Goal: Transaction & Acquisition: Book appointment/travel/reservation

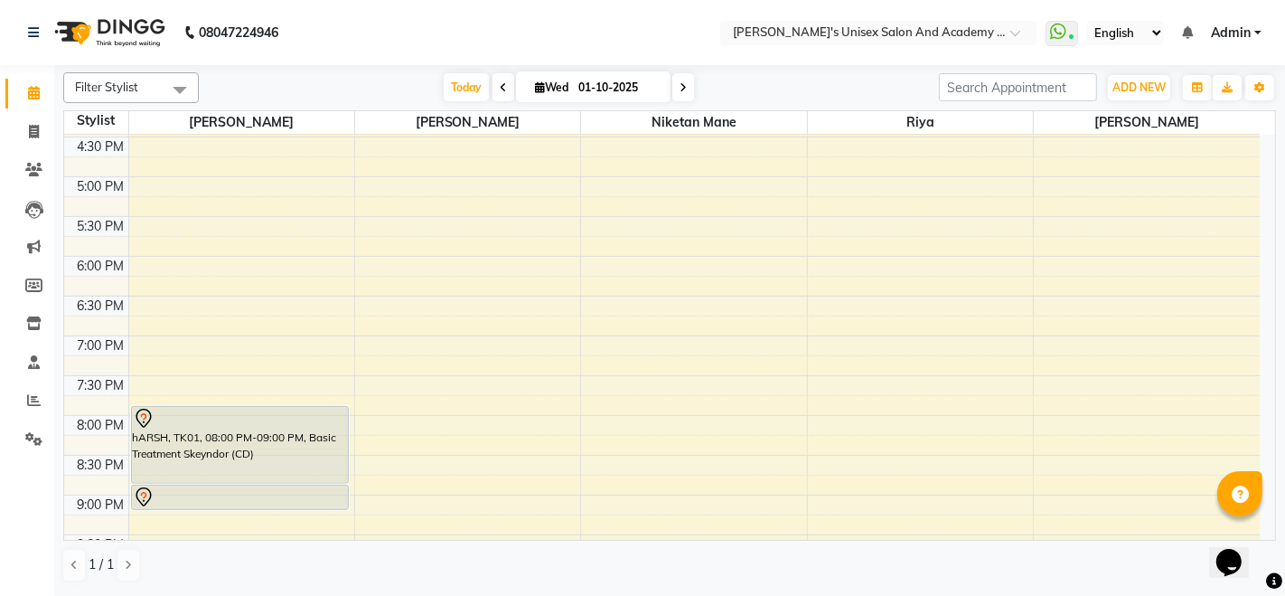
scroll to position [493, 0]
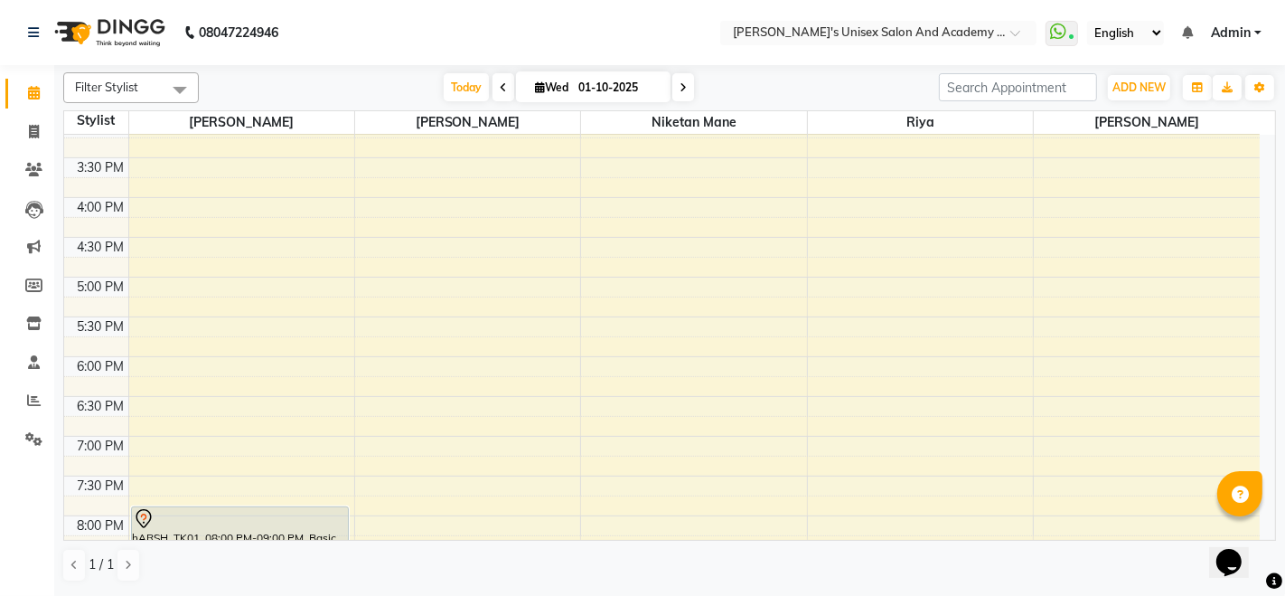
click at [160, 238] on div "9:00 AM 9:30 AM 10:00 AM 10:30 AM 11:00 AM 11:30 AM 12:00 PM 12:30 PM 1:00 PM 1…" at bounding box center [662, 197] width 1196 height 1113
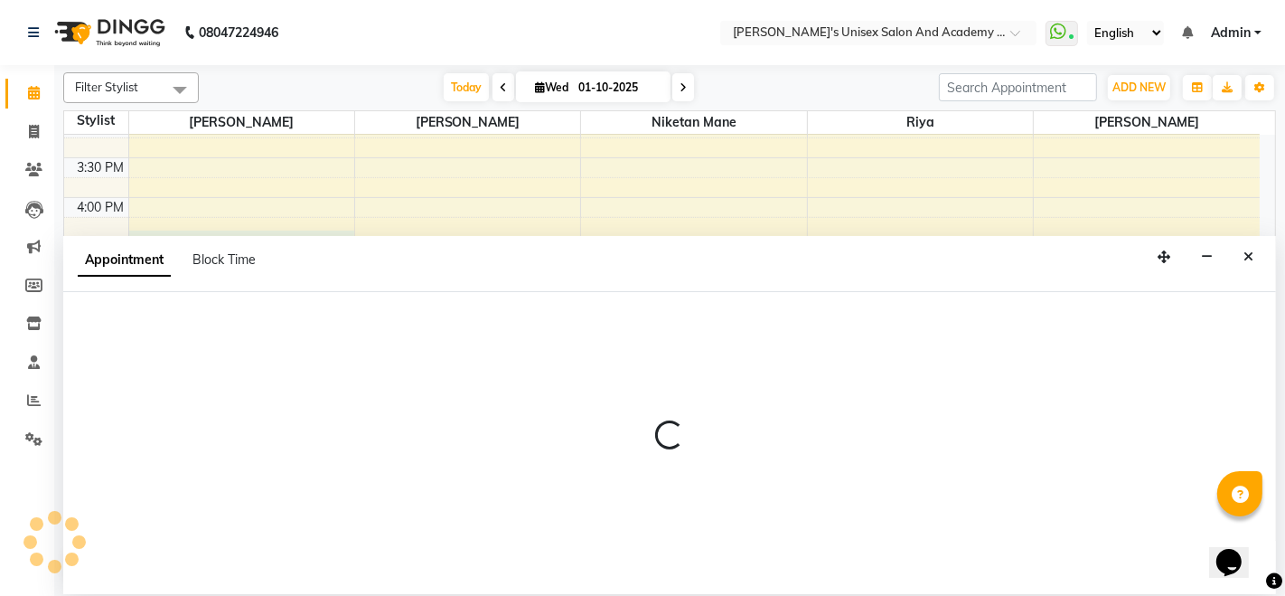
select select "9923"
select select "tentative"
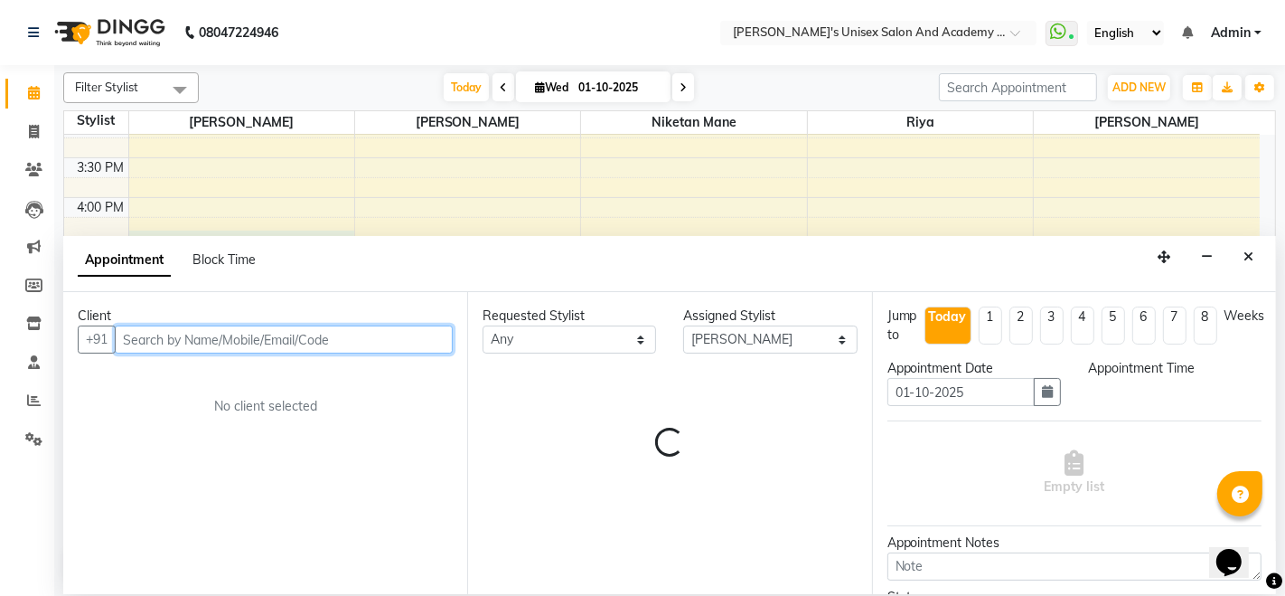
select select "990"
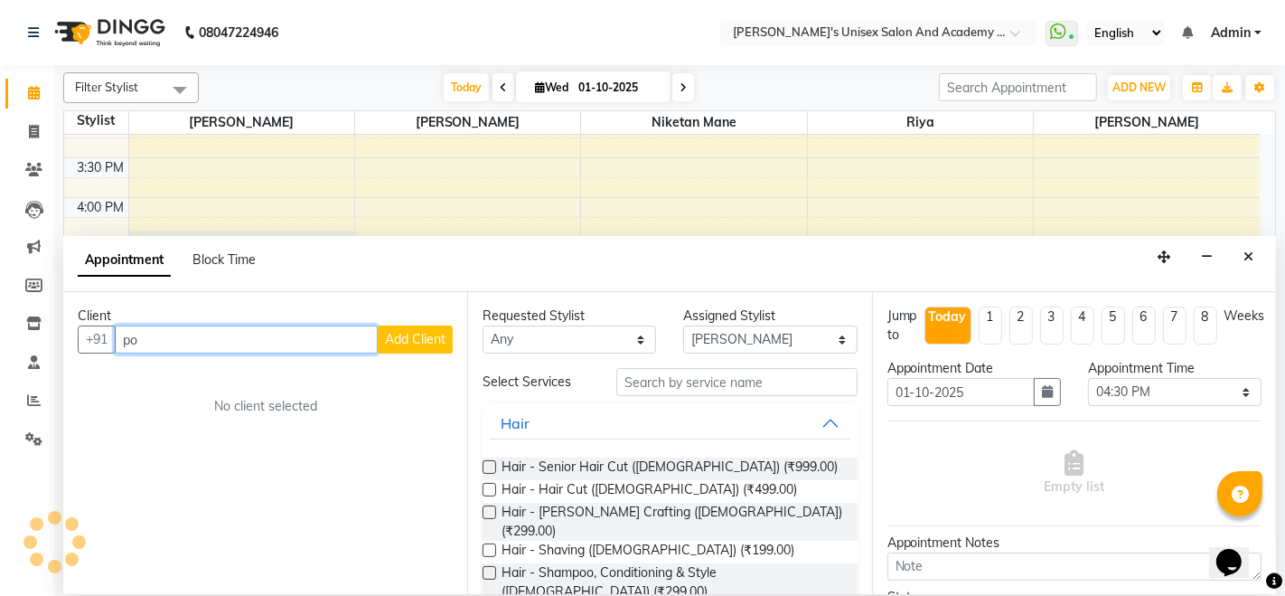
type input "p"
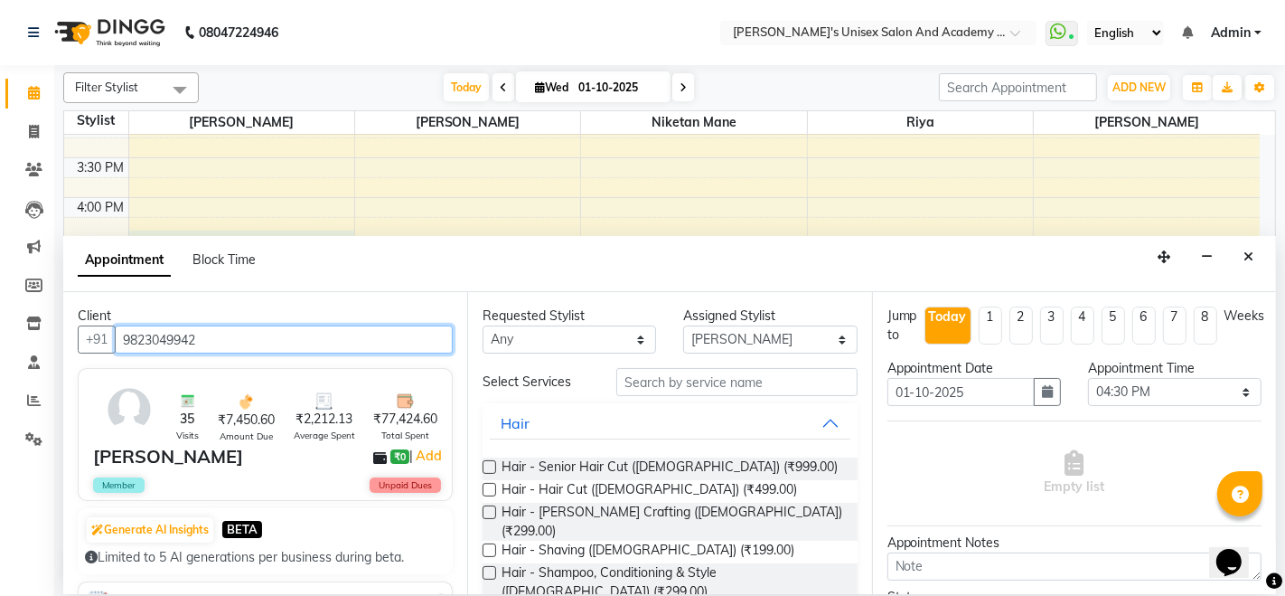
type input "9823049942"
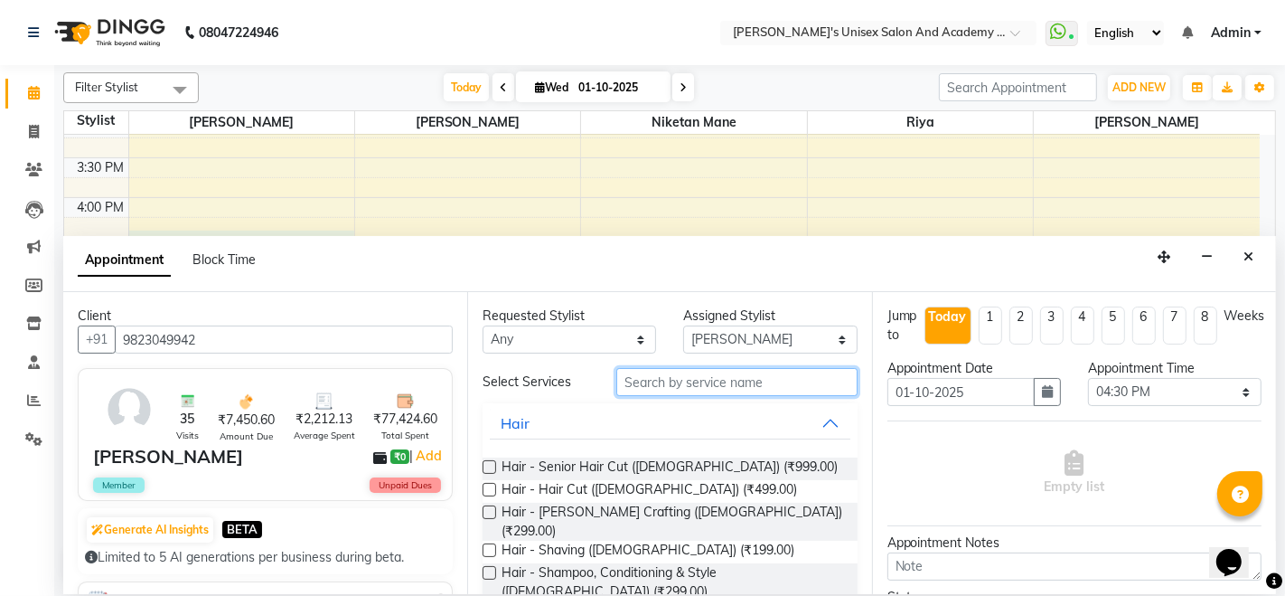
click at [685, 382] on input "text" at bounding box center [736, 382] width 240 height 28
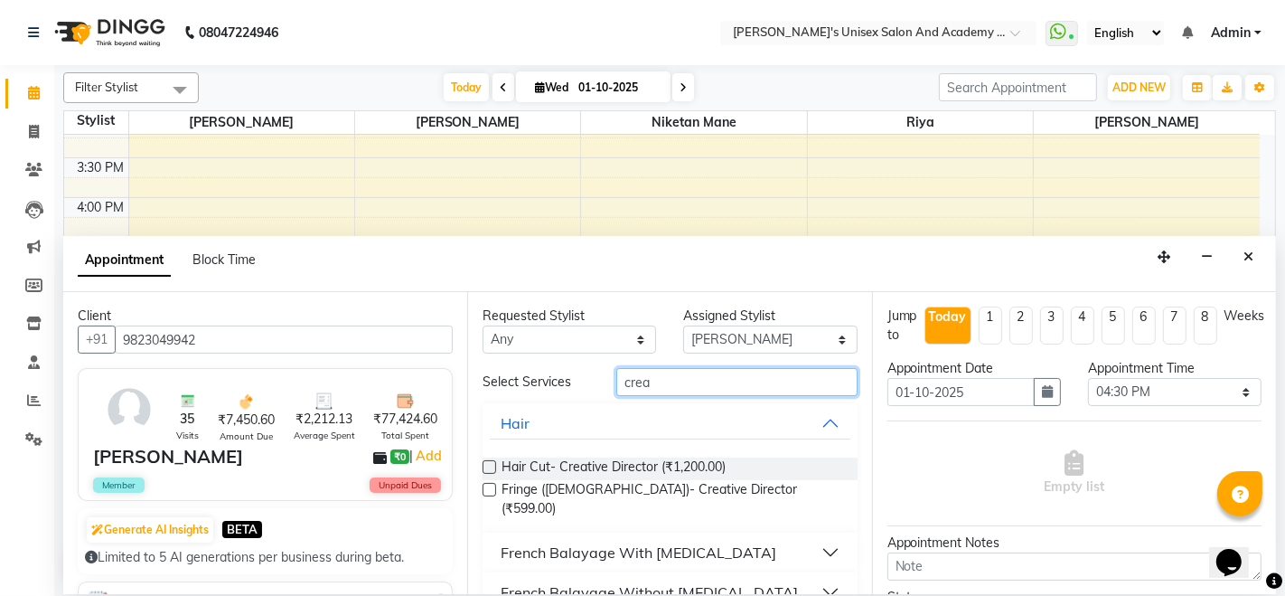
type input "crea"
click at [487, 465] on label at bounding box center [490, 467] width 14 height 14
click at [487, 465] on input "checkbox" at bounding box center [489, 469] width 12 height 12
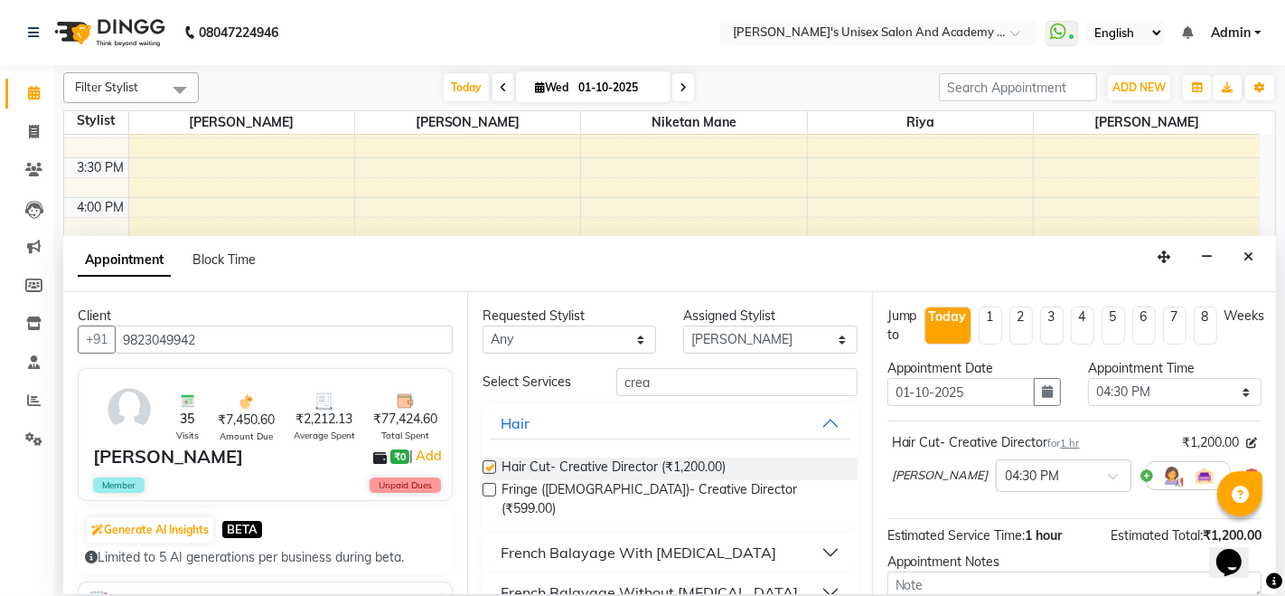
checkbox input "false"
click at [699, 379] on input "crea" at bounding box center [736, 382] width 240 height 28
type input "c"
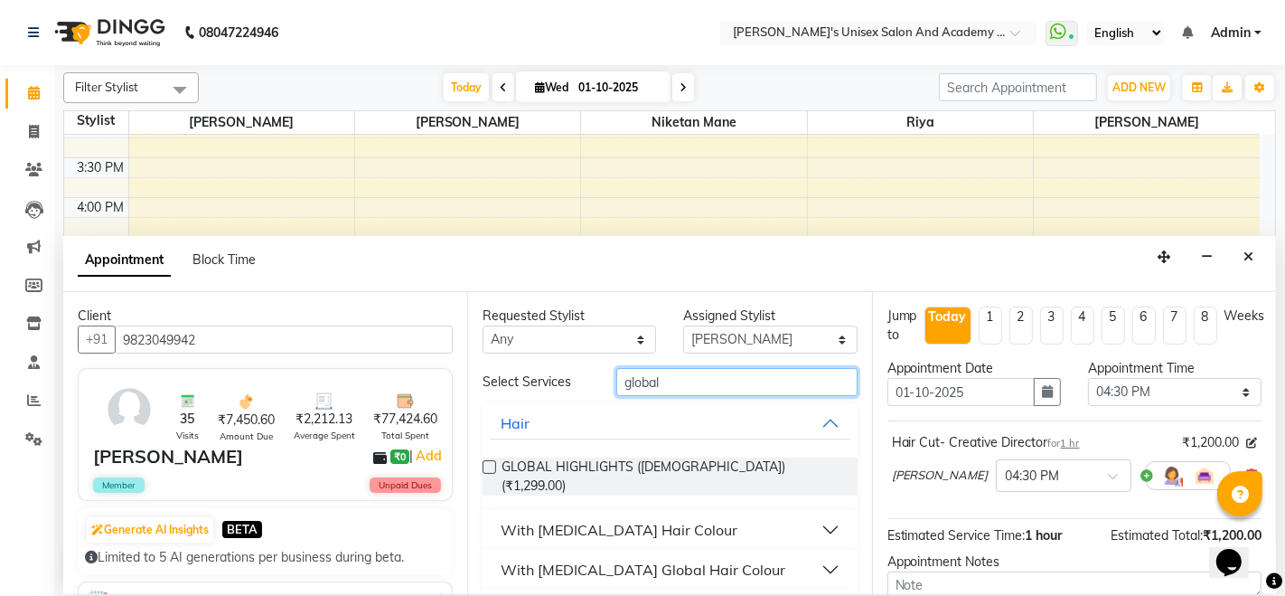
scroll to position [153, 0]
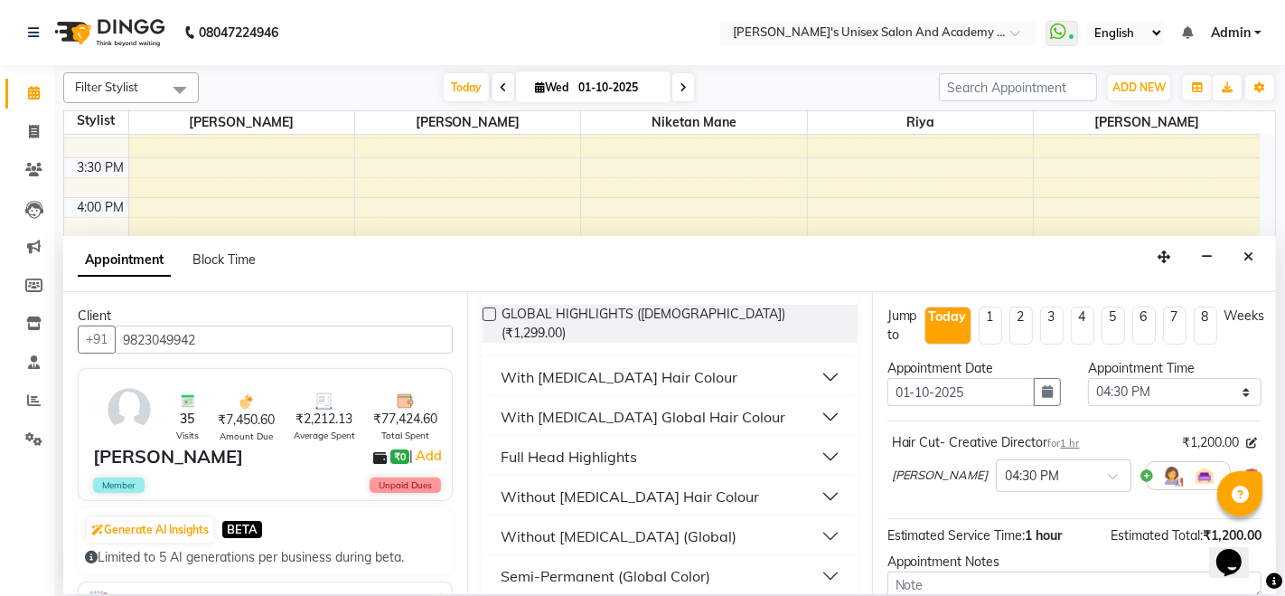
type input "global"
click at [653, 488] on div "Without [MEDICAL_DATA] Hair Colour" at bounding box center [630, 496] width 258 height 22
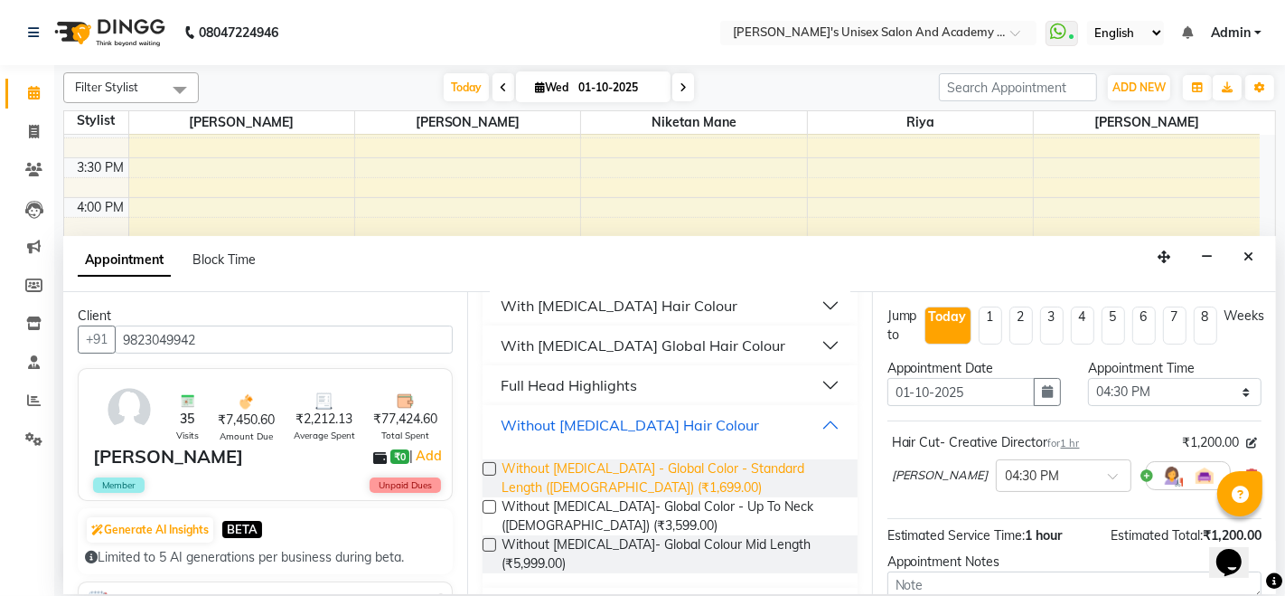
scroll to position [296, 0]
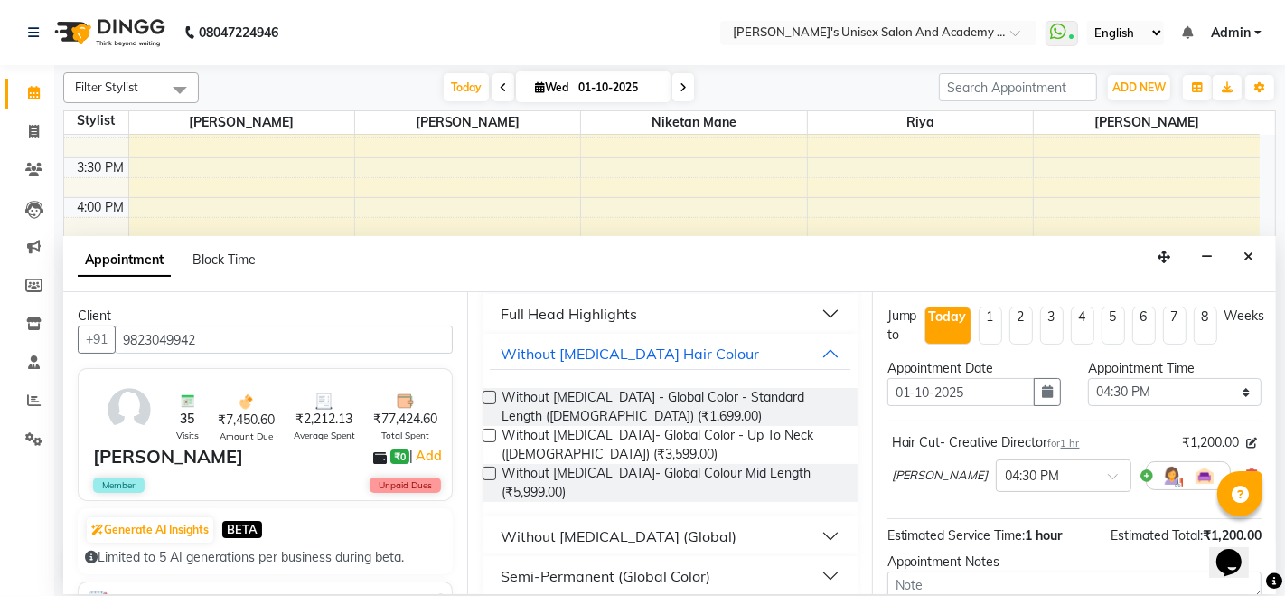
click at [728, 524] on button "Without [MEDICAL_DATA] (Global)" at bounding box center [670, 536] width 360 height 33
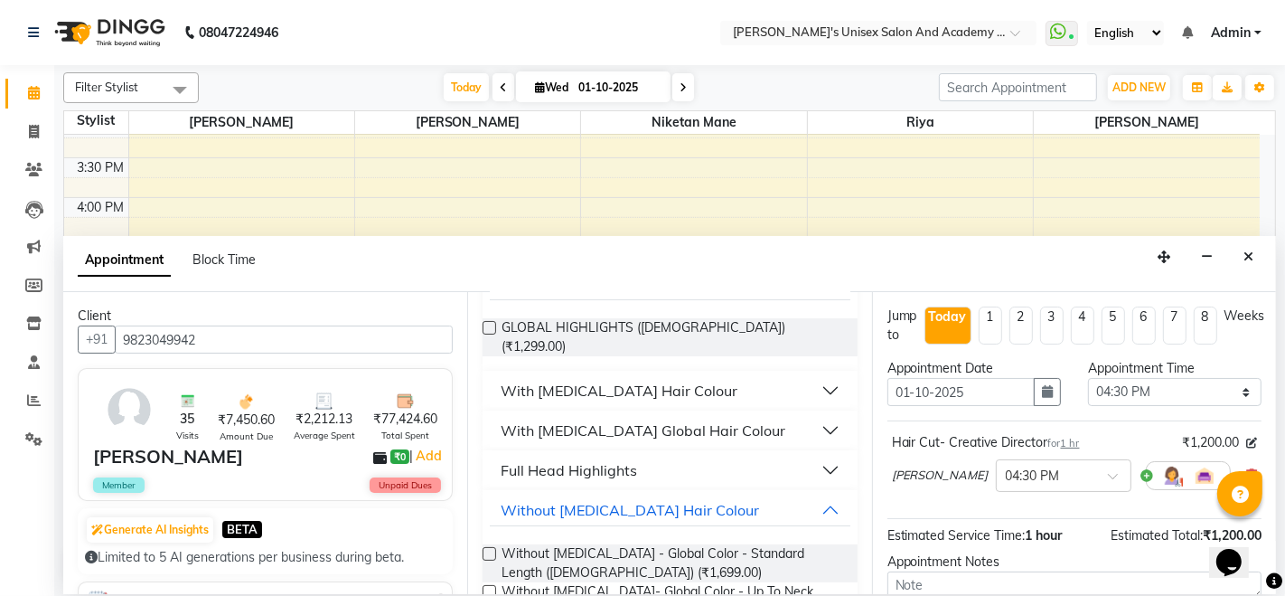
scroll to position [113, 0]
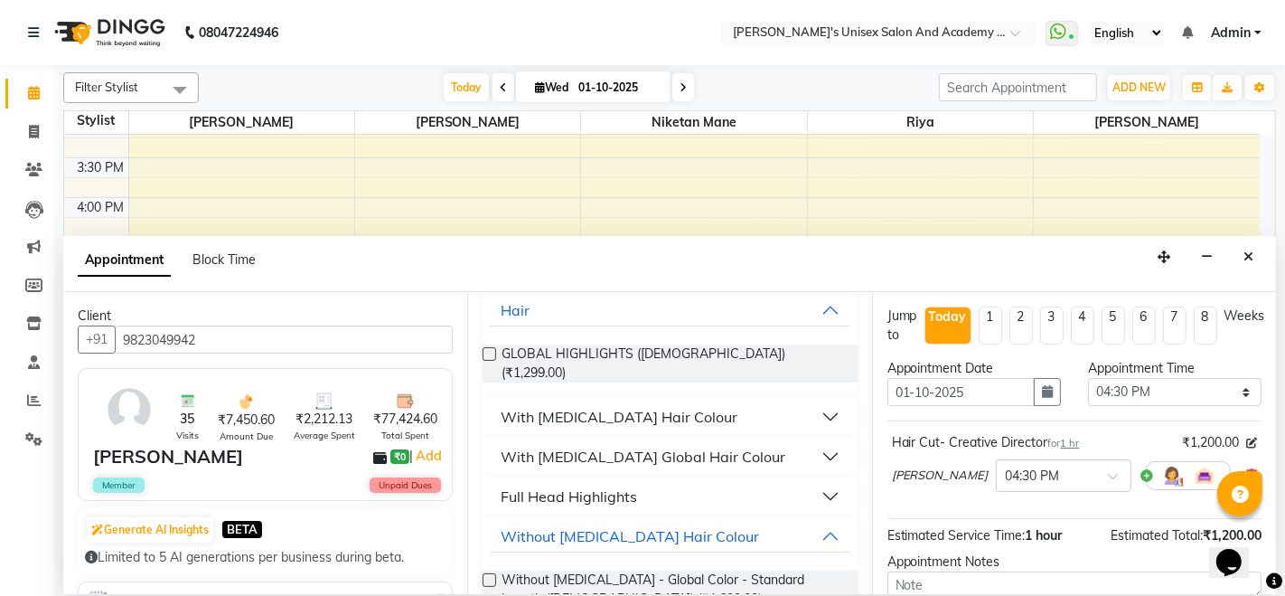
click at [691, 447] on div "With [MEDICAL_DATA] Global Hair Colour" at bounding box center [643, 457] width 285 height 22
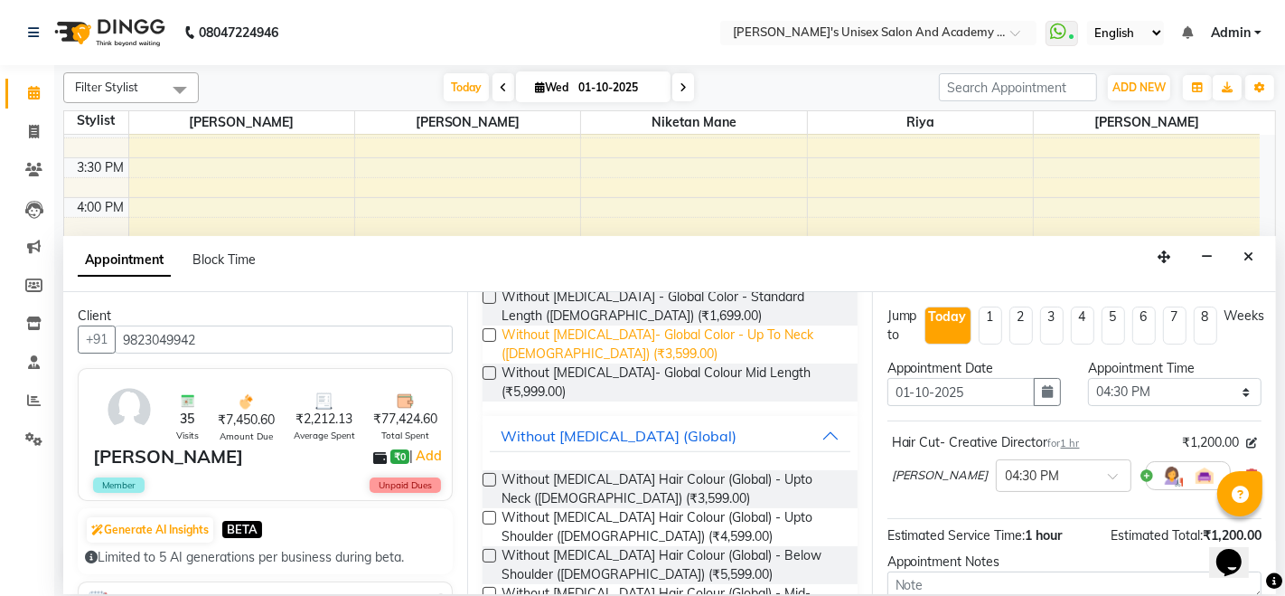
scroll to position [715, 0]
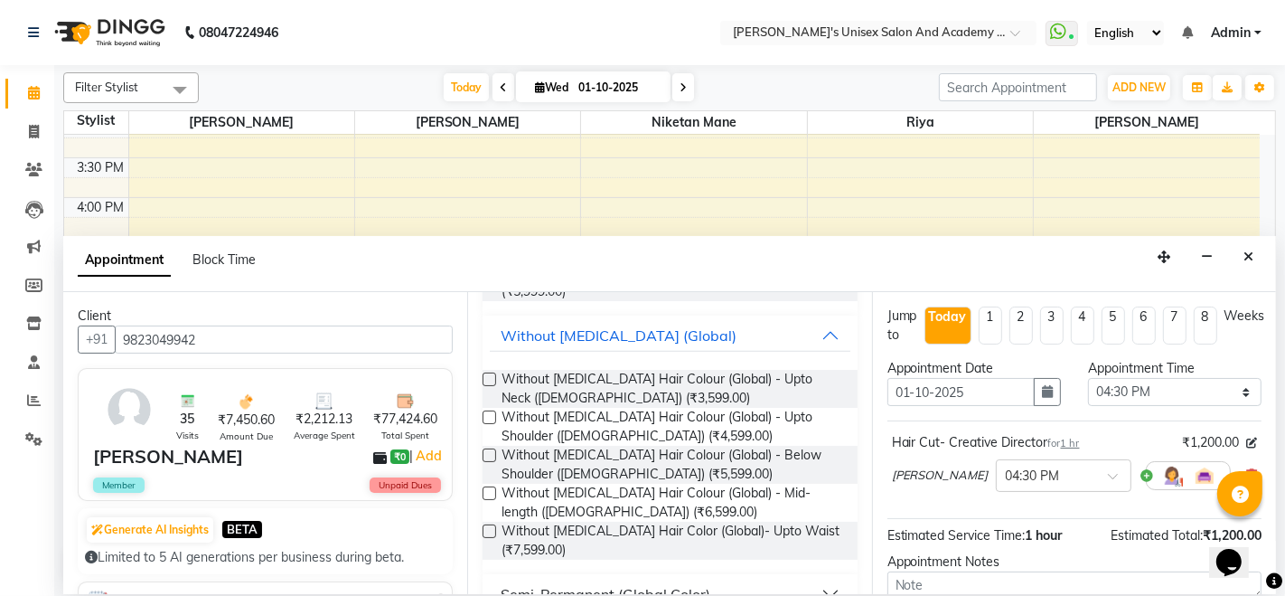
click at [484, 410] on label at bounding box center [490, 417] width 14 height 14
click at [484, 413] on input "checkbox" at bounding box center [489, 419] width 12 height 12
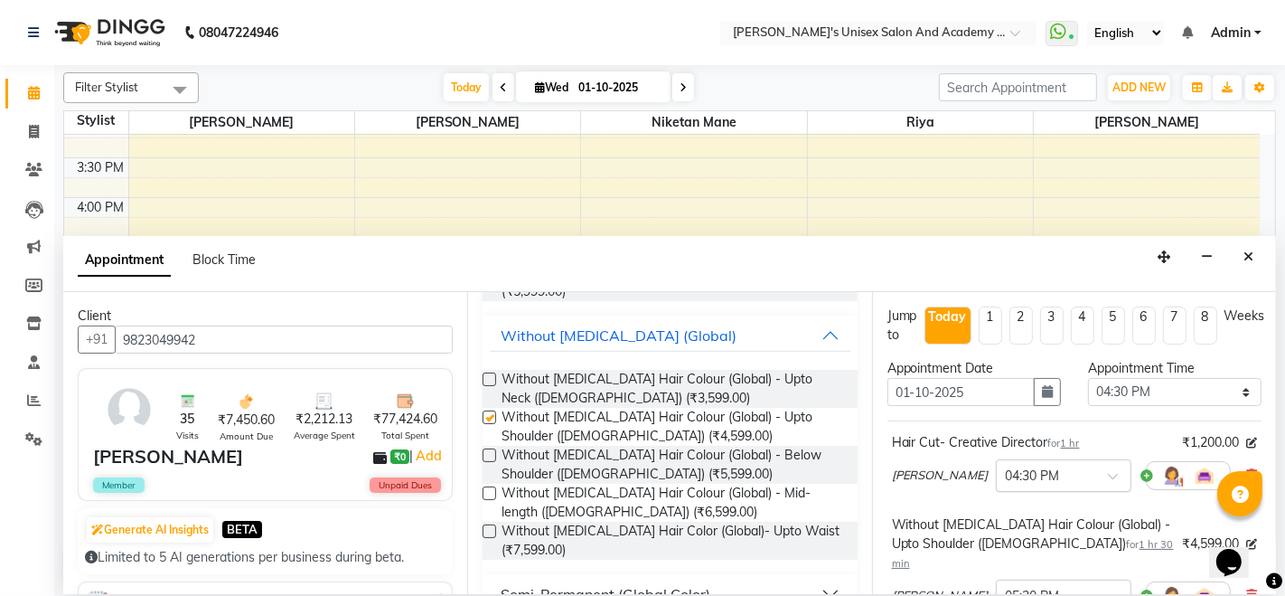
checkbox input "false"
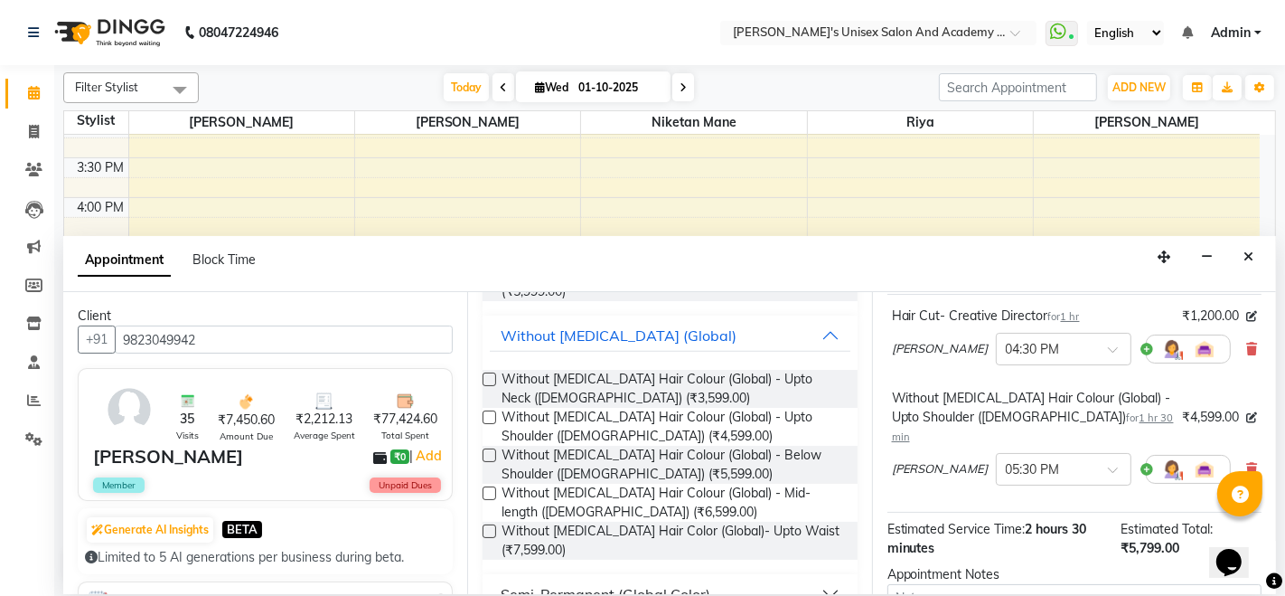
scroll to position [298, 0]
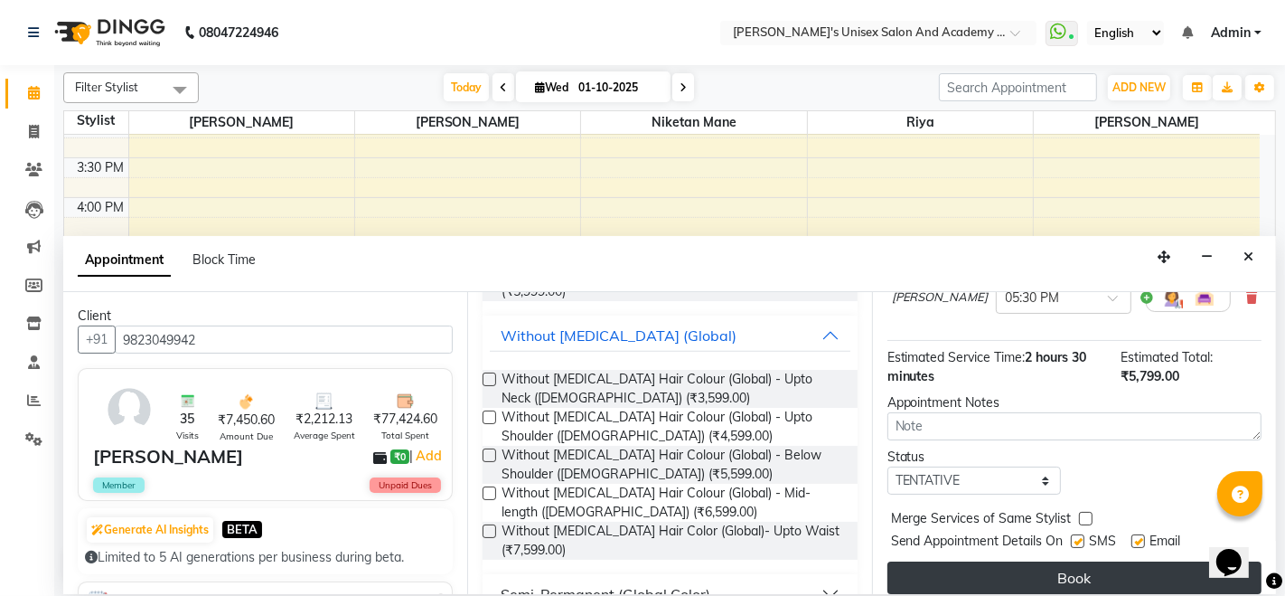
click at [1075, 561] on button "Book" at bounding box center [1075, 577] width 374 height 33
